Goal: Task Accomplishment & Management: Use online tool/utility

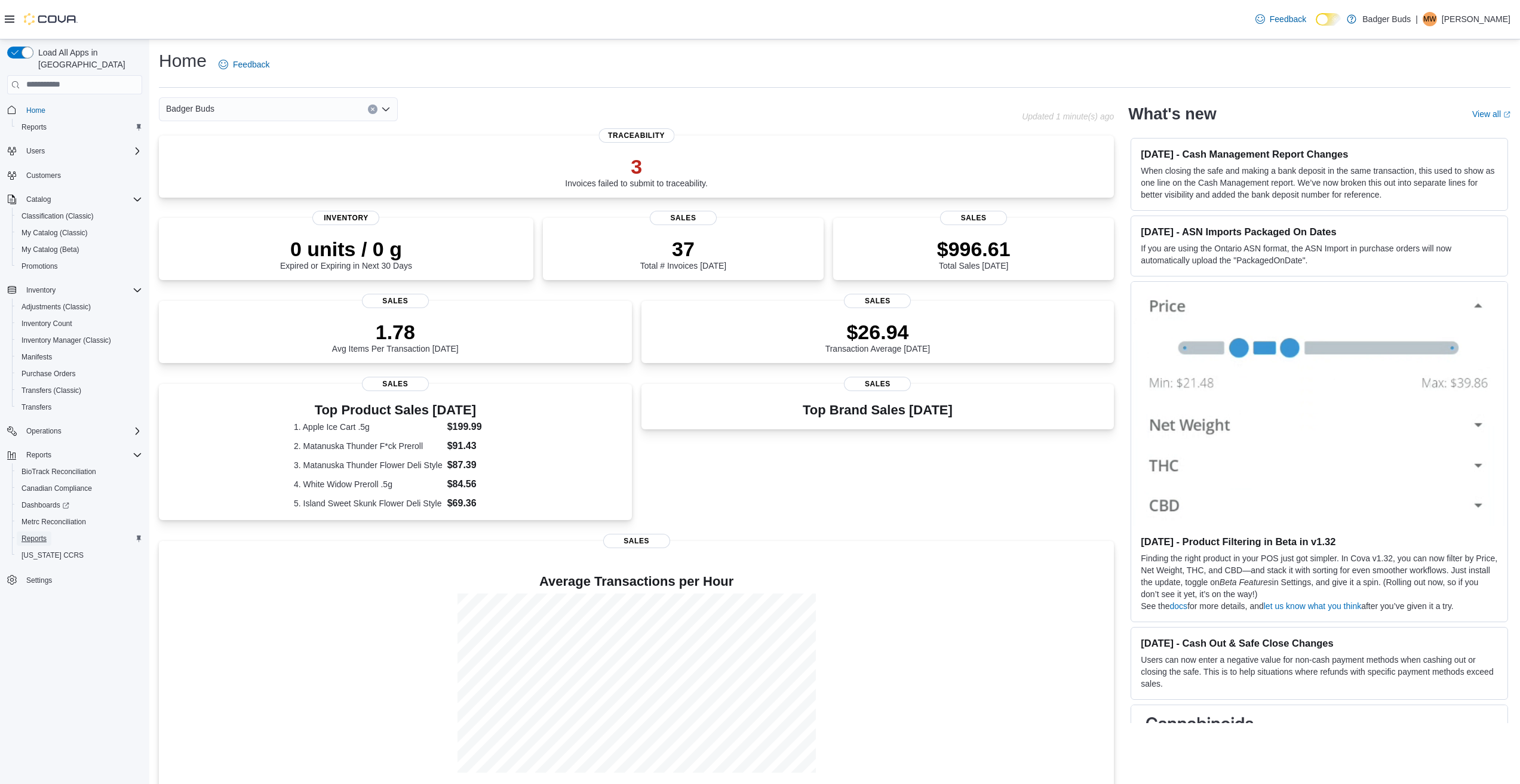
click at [36, 532] on span "Reports" at bounding box center [34, 539] width 26 height 15
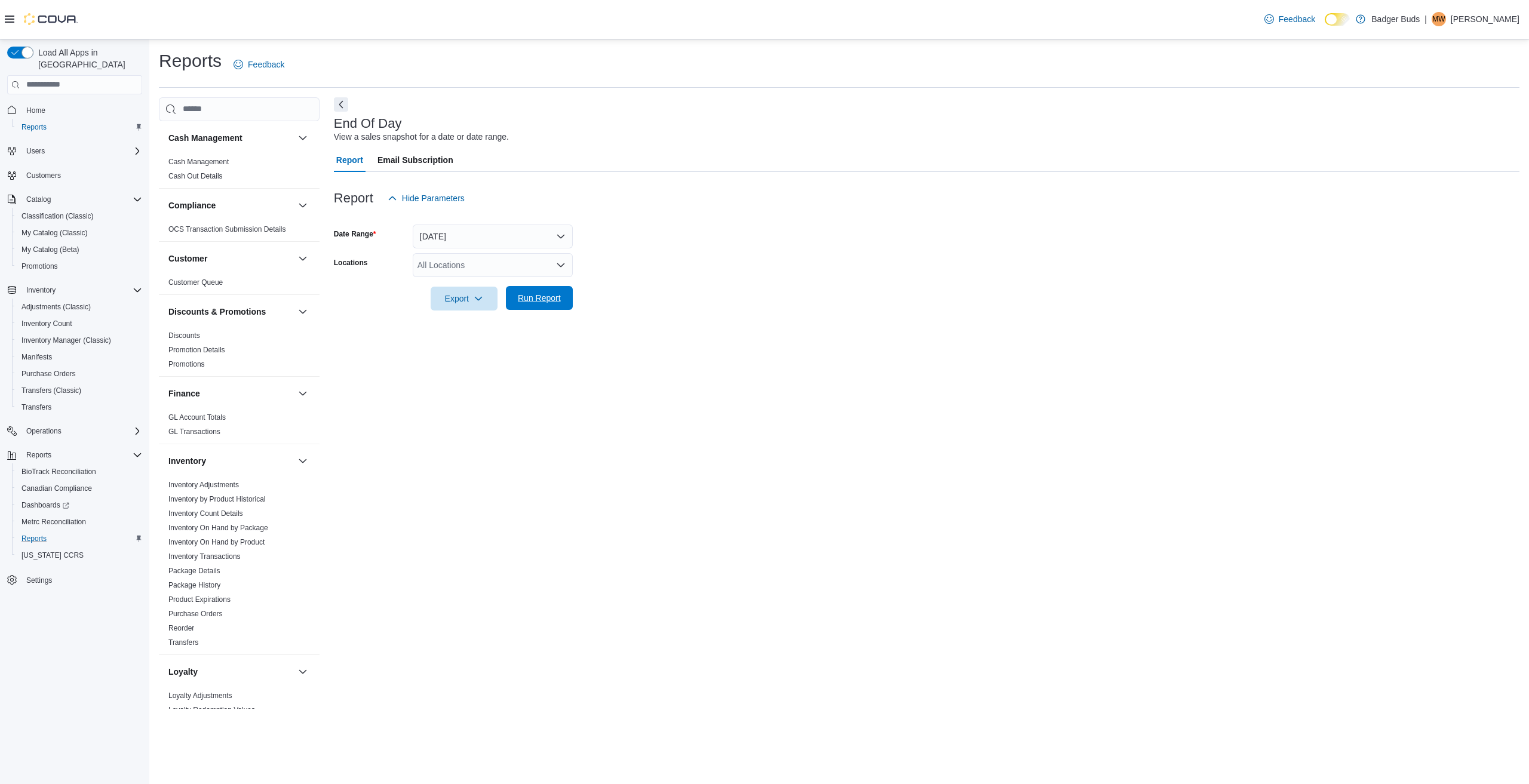
click at [527, 293] on span "Run Report" at bounding box center [540, 298] width 43 height 12
